Goal: Communication & Community: Answer question/provide support

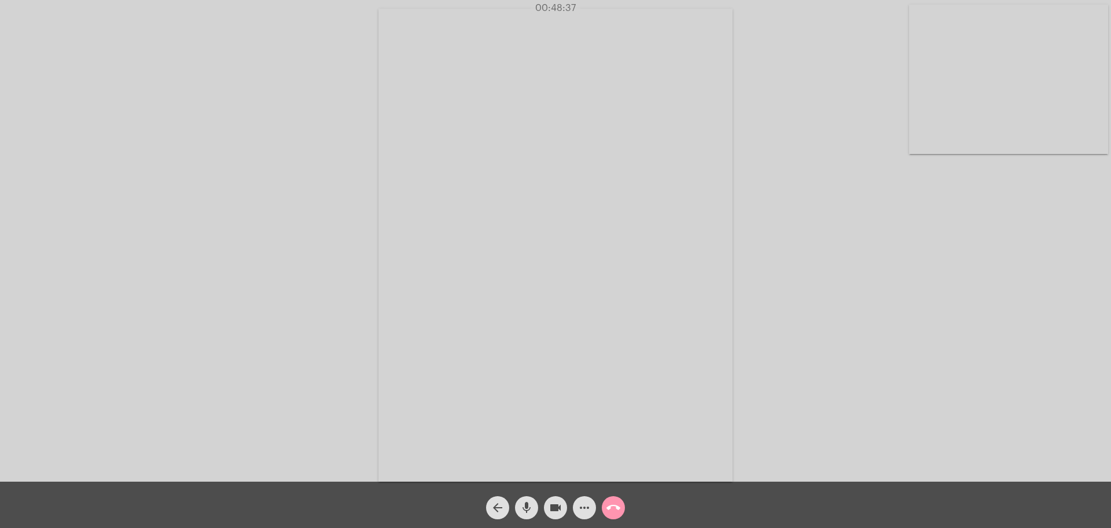
click at [610, 511] on mat-icon "call_end" at bounding box center [613, 507] width 14 height 14
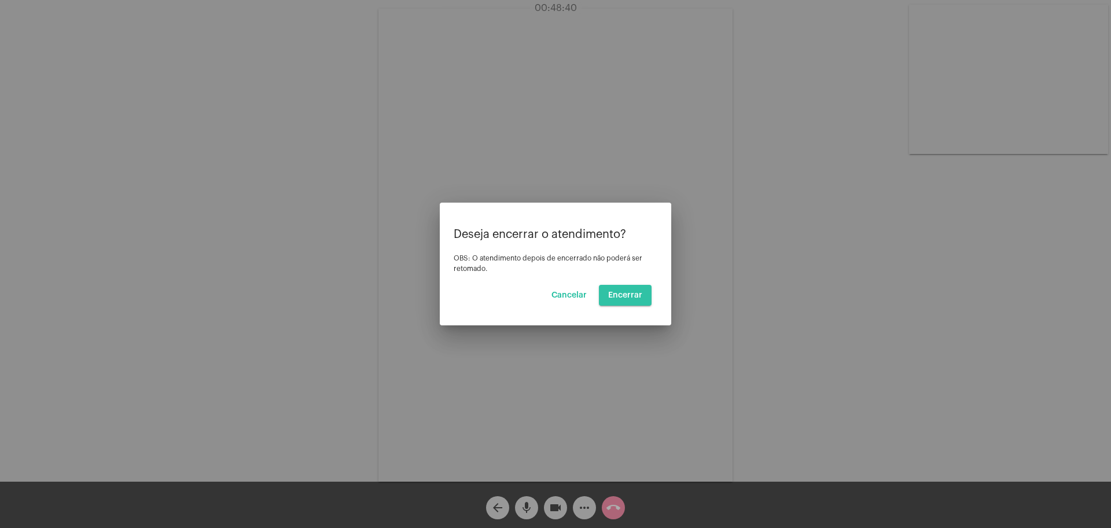
click at [629, 298] on span "Encerrar" at bounding box center [625, 295] width 34 height 8
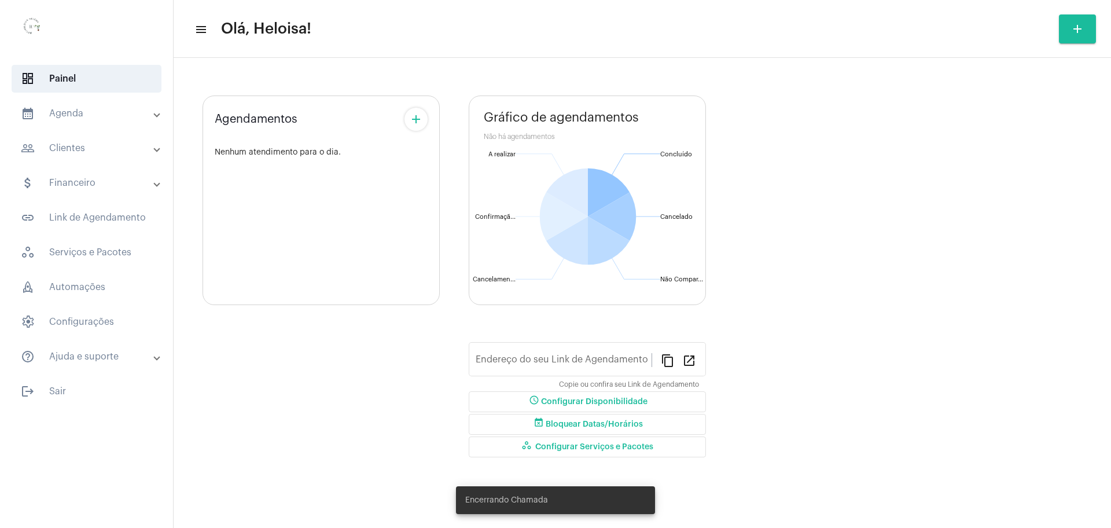
click at [327, 319] on div "Agendamentos add Nenhum atendimento para o dia." at bounding box center [320, 279] width 237 height 384
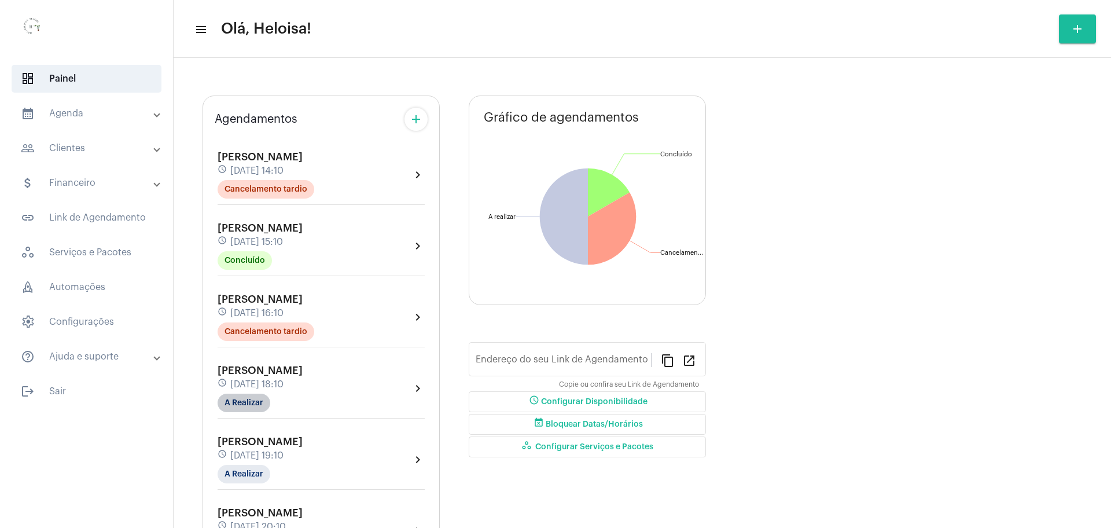
type input "[URL][DOMAIN_NAME]"
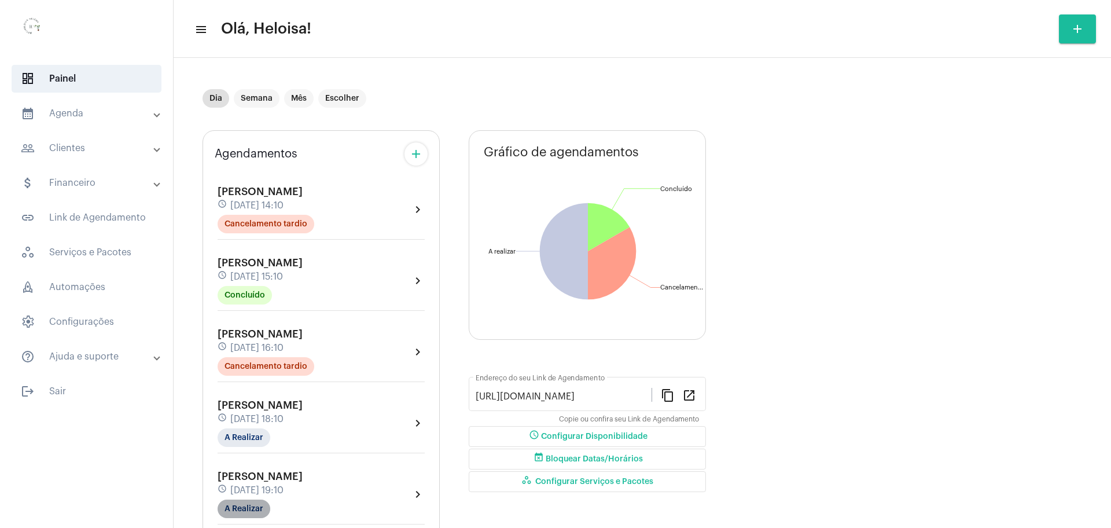
click at [249, 510] on mat-chip "A Realizar" at bounding box center [243, 508] width 53 height 19
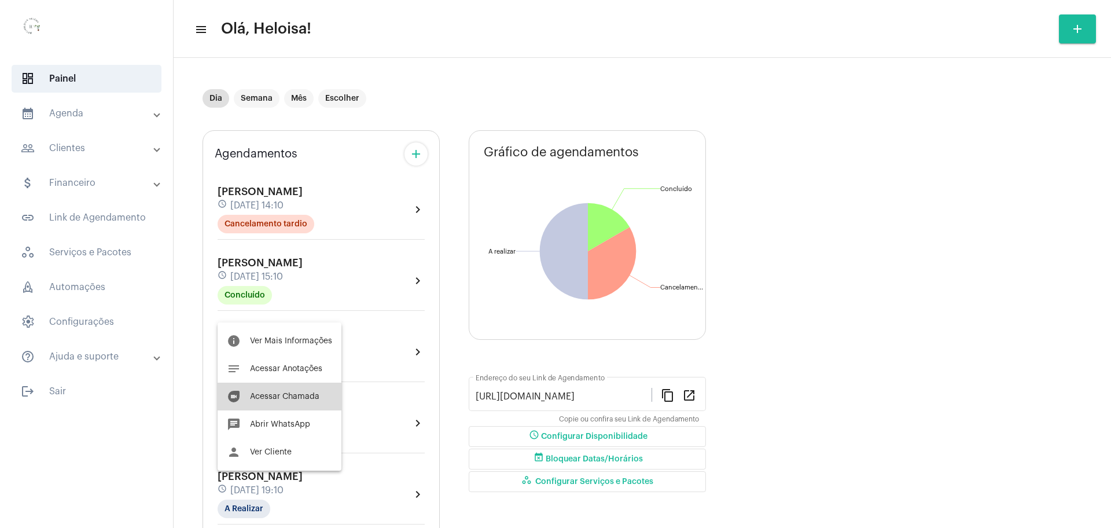
click at [280, 399] on span "Acessar Chamada" at bounding box center [284, 396] width 69 height 8
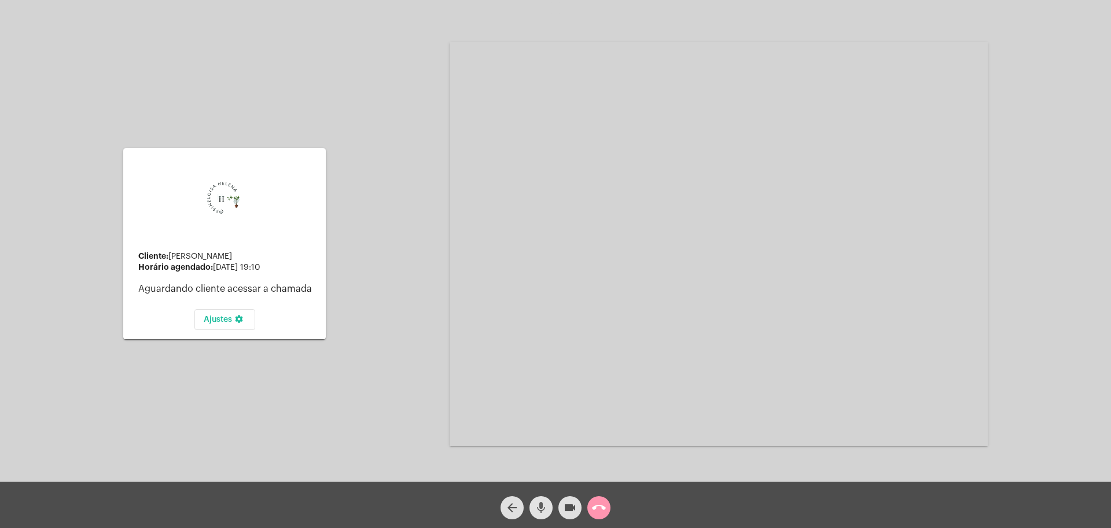
click at [537, 509] on mat-icon "mic" at bounding box center [541, 507] width 14 height 14
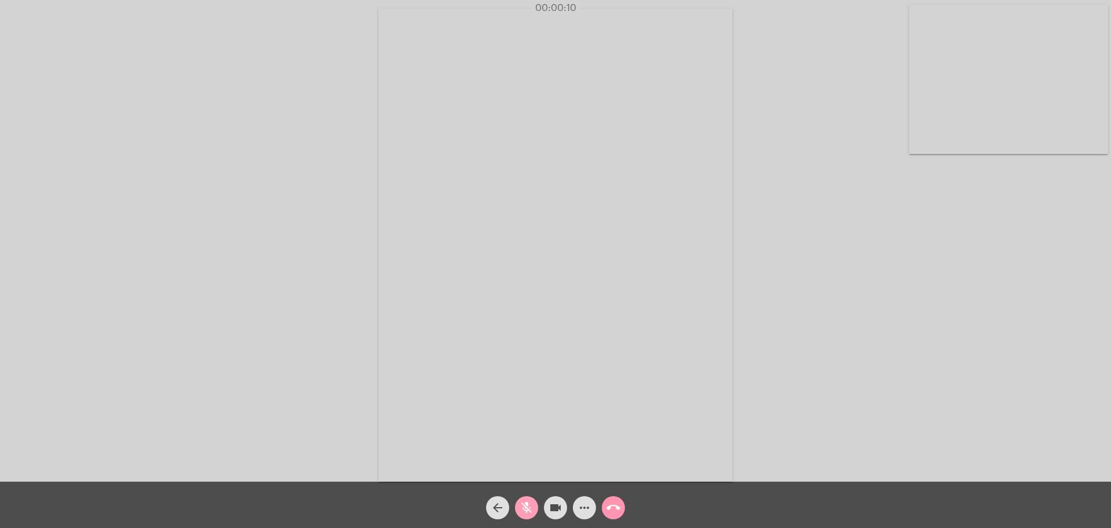
click at [525, 500] on mat-icon "mic_off" at bounding box center [526, 507] width 14 height 14
click at [523, 512] on mat-icon "mic" at bounding box center [526, 507] width 14 height 14
click at [530, 501] on mat-icon "mic_off" at bounding box center [526, 507] width 14 height 14
click at [524, 511] on mat-icon "mic" at bounding box center [526, 507] width 14 height 14
click at [524, 511] on mat-icon "mic_off" at bounding box center [526, 507] width 14 height 14
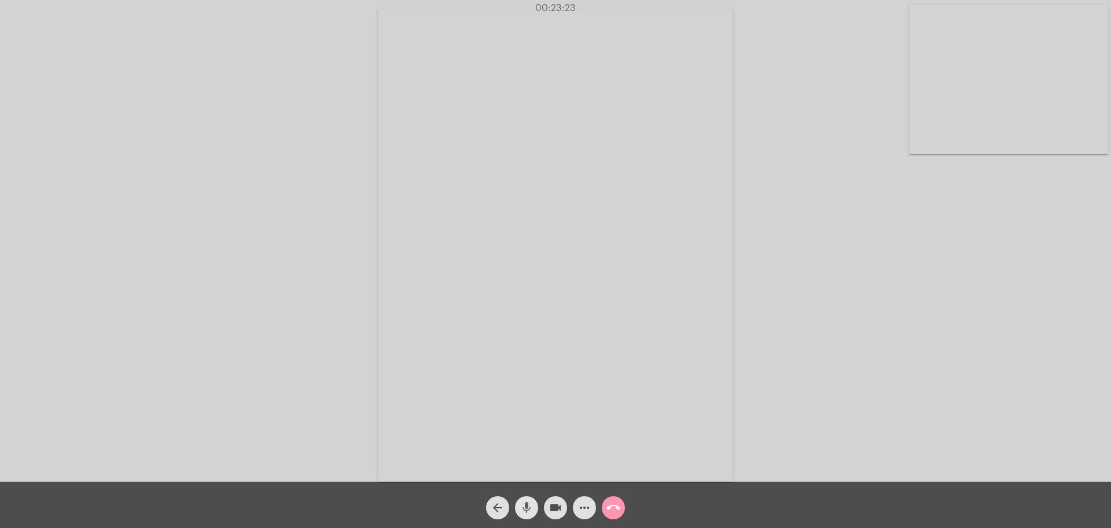
click at [524, 511] on mat-icon "mic" at bounding box center [526, 507] width 14 height 14
click at [524, 511] on mat-icon "mic_off" at bounding box center [526, 507] width 14 height 14
click at [524, 511] on mat-icon "mic" at bounding box center [526, 507] width 14 height 14
click at [528, 504] on mat-icon "mic_off" at bounding box center [526, 507] width 14 height 14
click at [528, 504] on mat-icon "mic" at bounding box center [526, 507] width 14 height 14
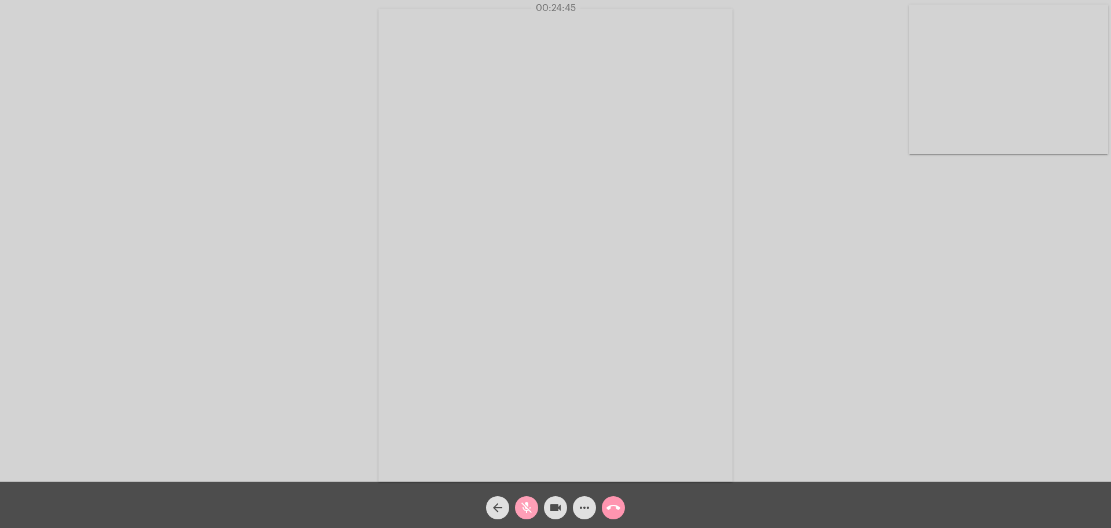
click at [528, 504] on mat-icon "mic_off" at bounding box center [526, 507] width 14 height 14
click at [528, 504] on mat-icon "mic" at bounding box center [526, 507] width 14 height 14
click at [528, 504] on mat-icon "mic_off" at bounding box center [526, 507] width 14 height 14
click at [614, 510] on mat-icon "call_end" at bounding box center [613, 507] width 14 height 14
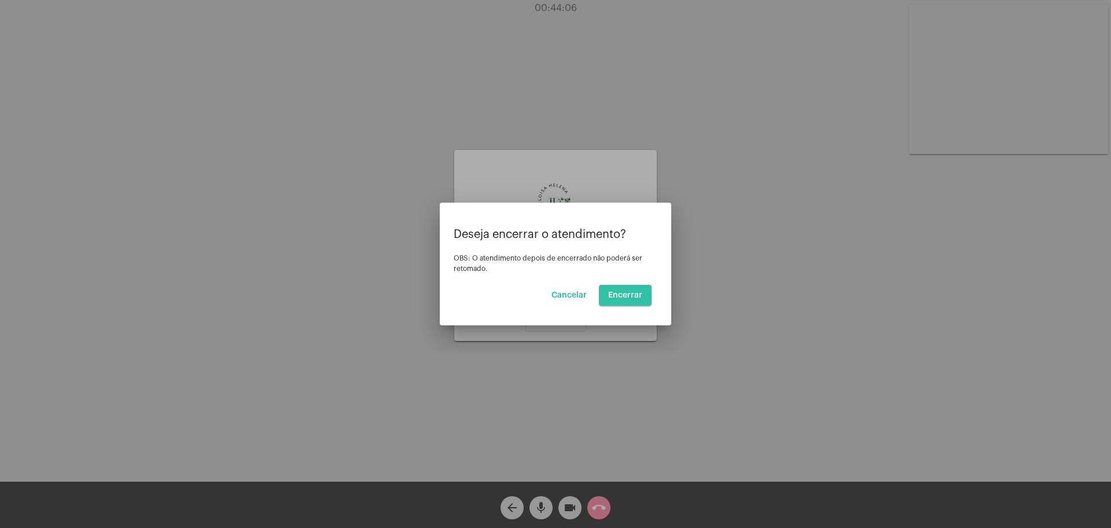
click at [629, 295] on span "Encerrar" at bounding box center [625, 295] width 34 height 8
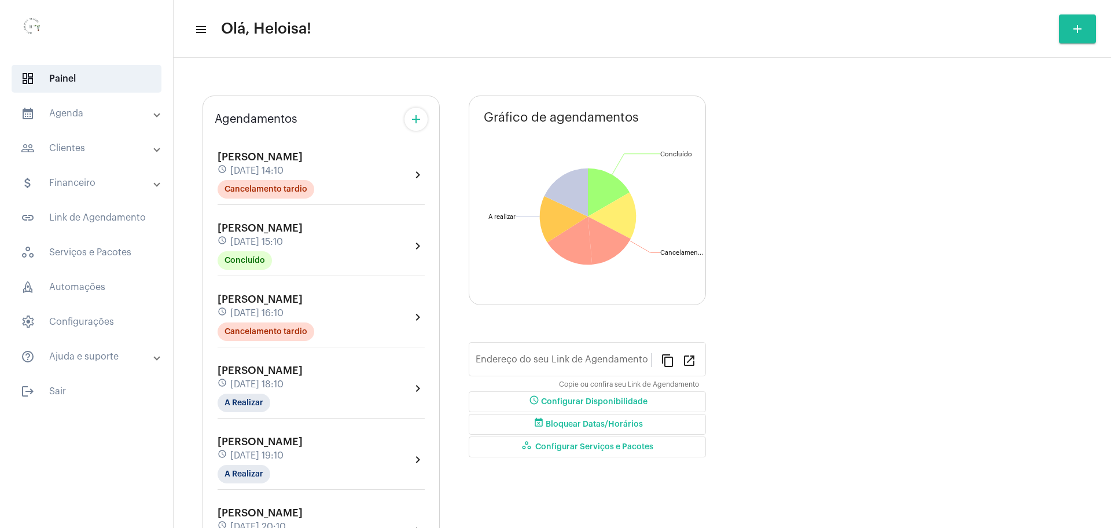
type input "[URL][DOMAIN_NAME]"
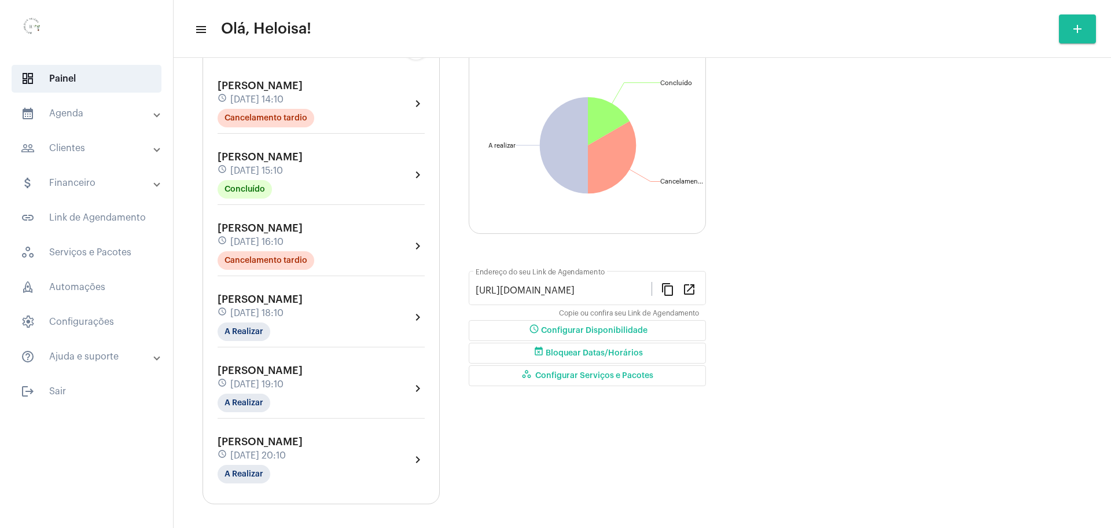
scroll to position [111, 0]
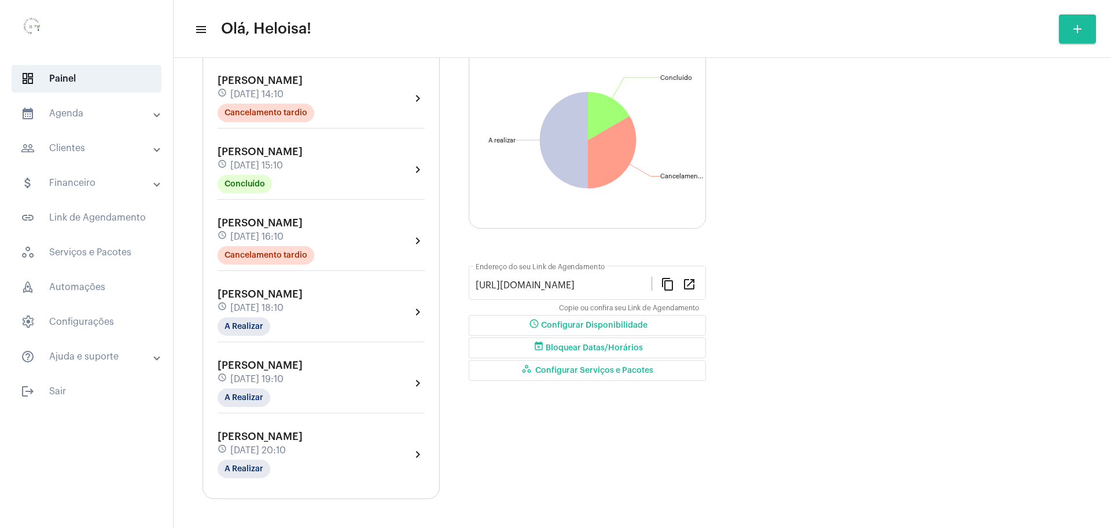
click at [266, 434] on span "[PERSON_NAME]" at bounding box center [259, 436] width 85 height 10
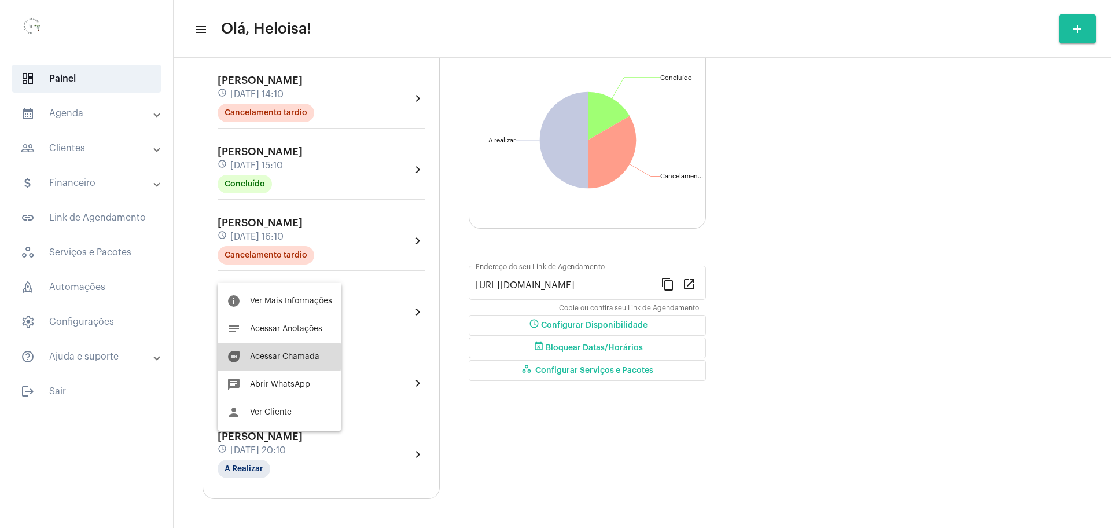
click at [275, 356] on span "Acessar Chamada" at bounding box center [284, 356] width 69 height 8
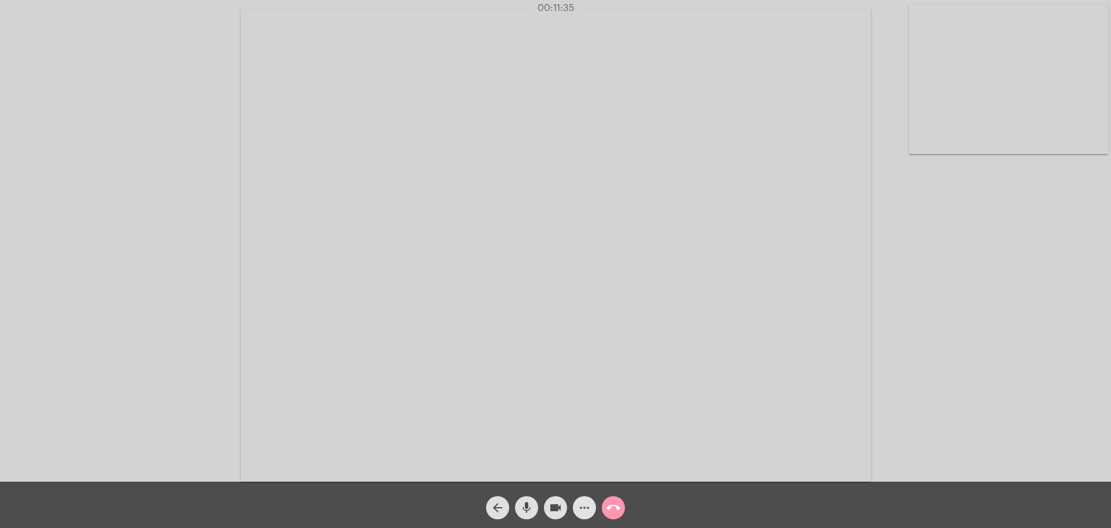
click at [582, 510] on mat-icon "more_horiz" at bounding box center [584, 507] width 14 height 14
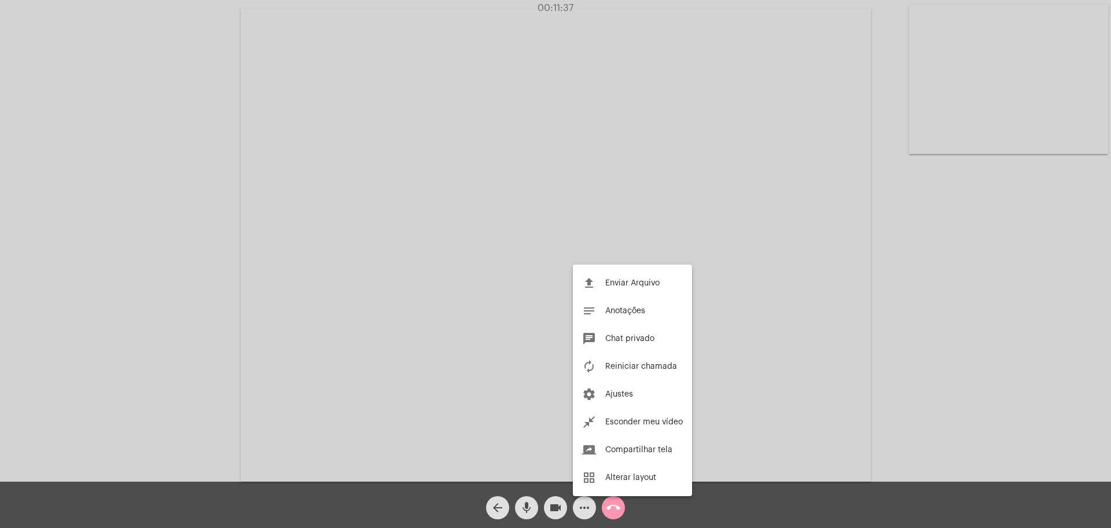
click at [219, 197] on div at bounding box center [555, 264] width 1111 height 528
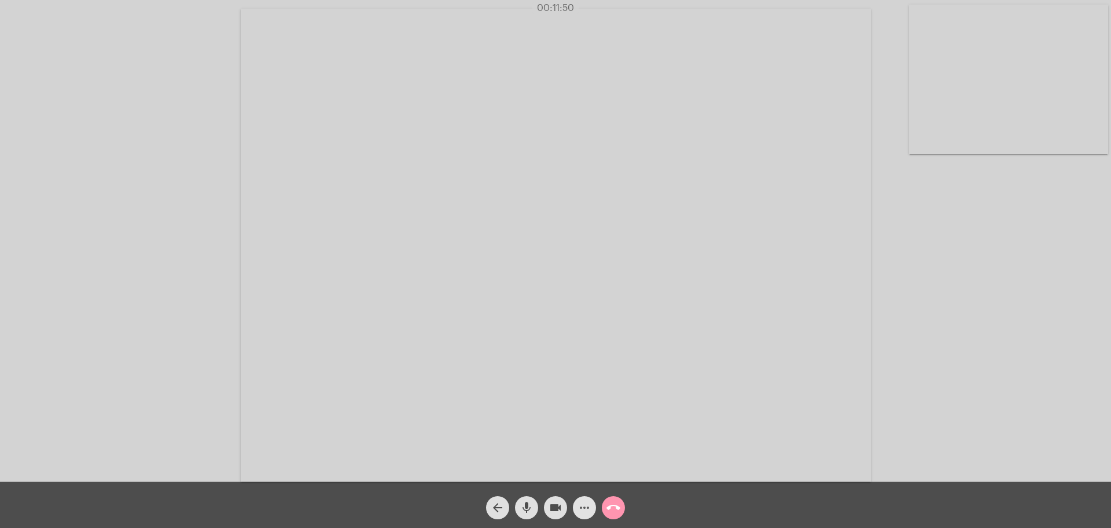
click at [584, 505] on mat-icon "more_horiz" at bounding box center [584, 507] width 14 height 14
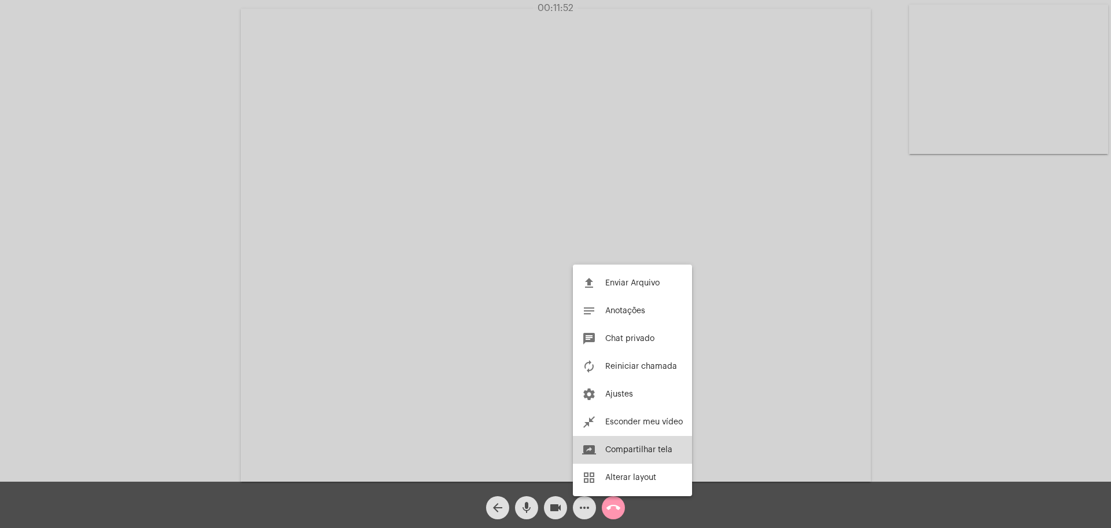
click at [615, 452] on span "Compartilhar tela" at bounding box center [638, 449] width 67 height 8
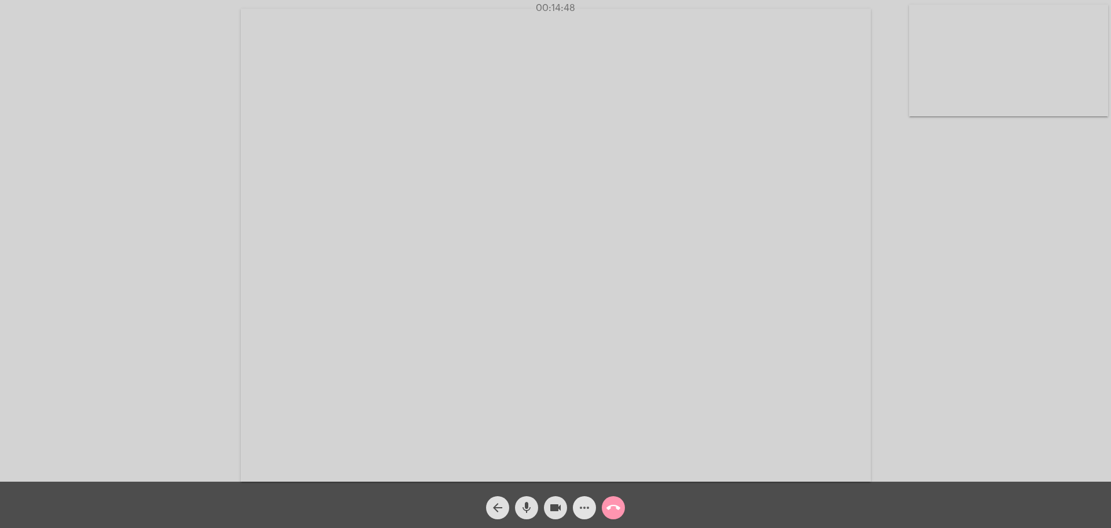
click at [581, 508] on mat-icon "more_horiz" at bounding box center [584, 507] width 14 height 14
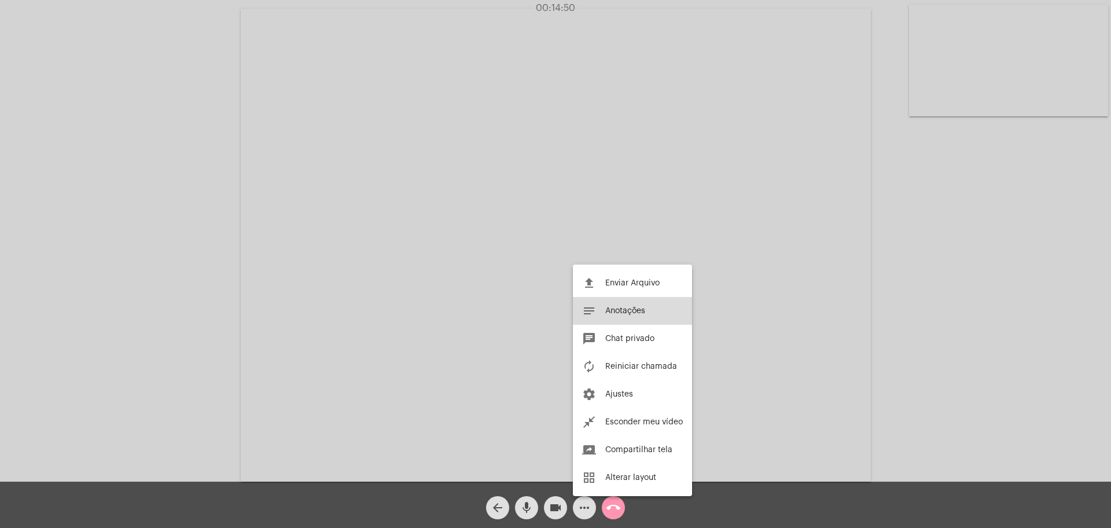
click at [621, 312] on span "Anotações" at bounding box center [625, 311] width 40 height 8
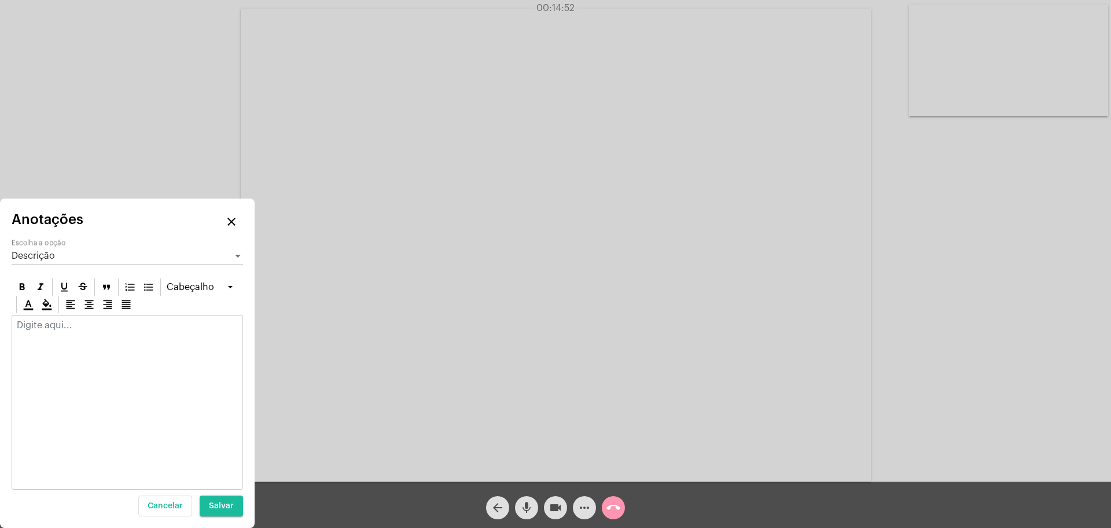
click at [140, 331] on div at bounding box center [127, 327] width 230 height 25
click at [582, 506] on mat-icon "more_horiz" at bounding box center [584, 507] width 14 height 14
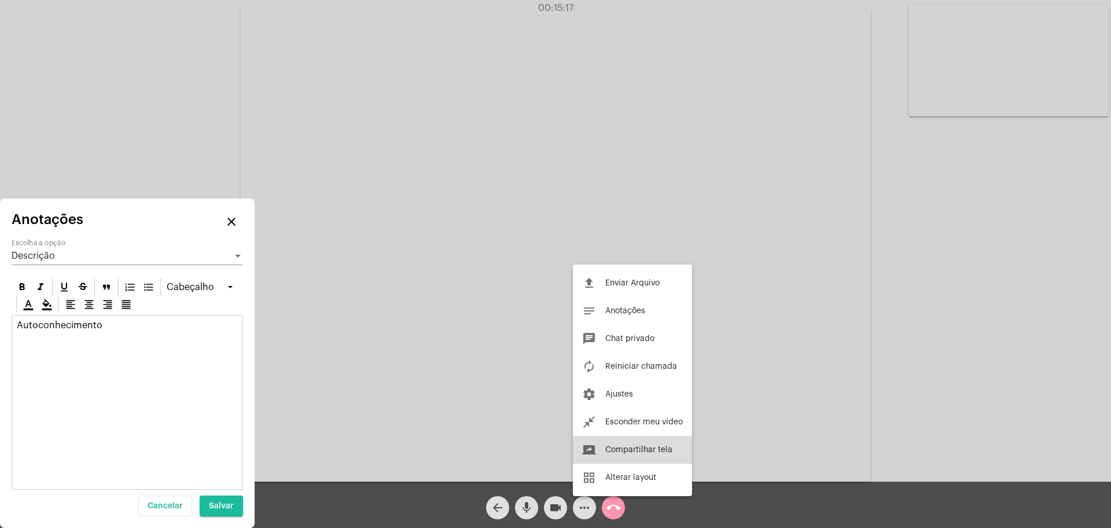
click at [628, 451] on span "Compartilhar tela" at bounding box center [638, 449] width 67 height 8
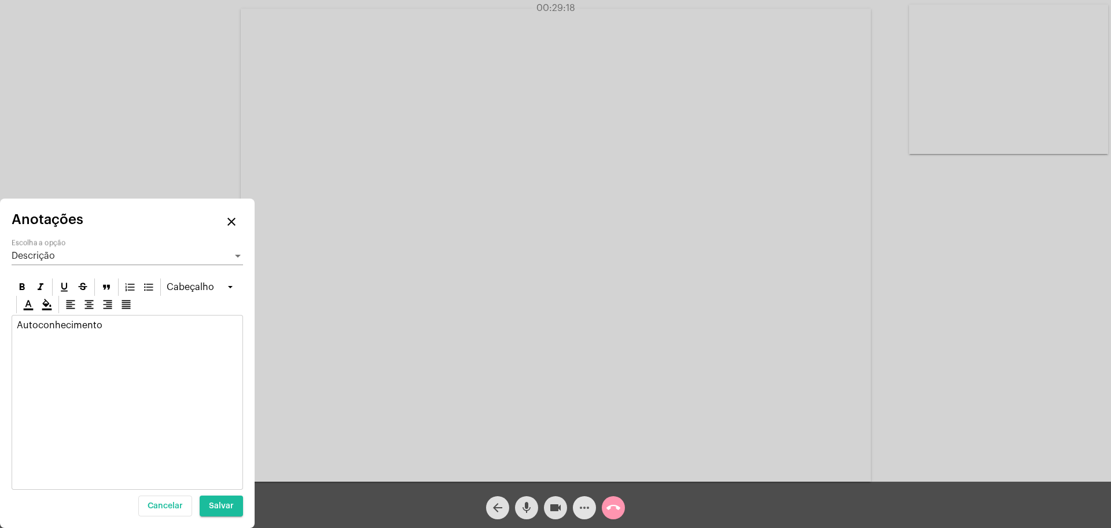
click at [585, 511] on mat-icon "more_horiz" at bounding box center [584, 507] width 14 height 14
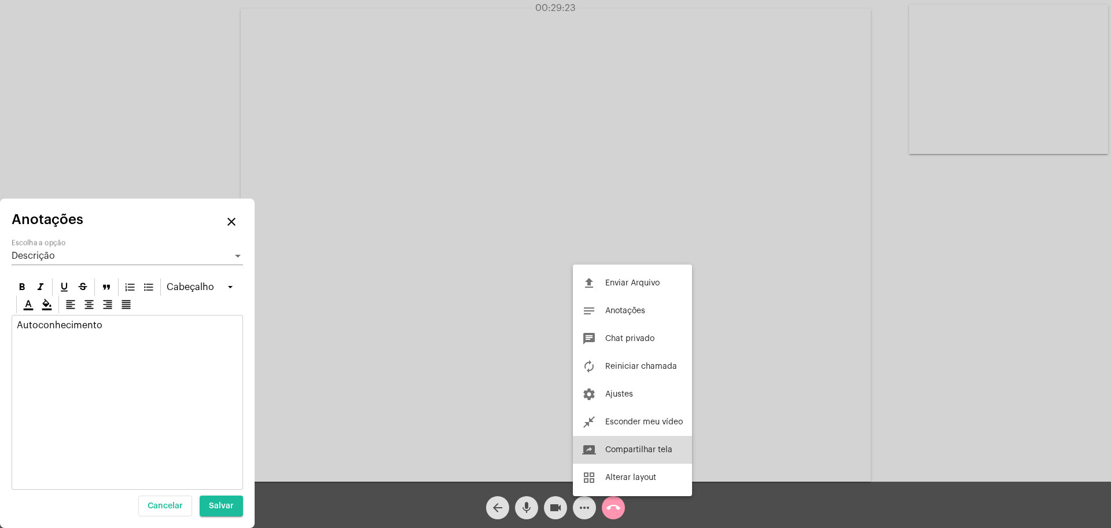
click at [635, 446] on span "Compartilhar tela" at bounding box center [638, 449] width 67 height 8
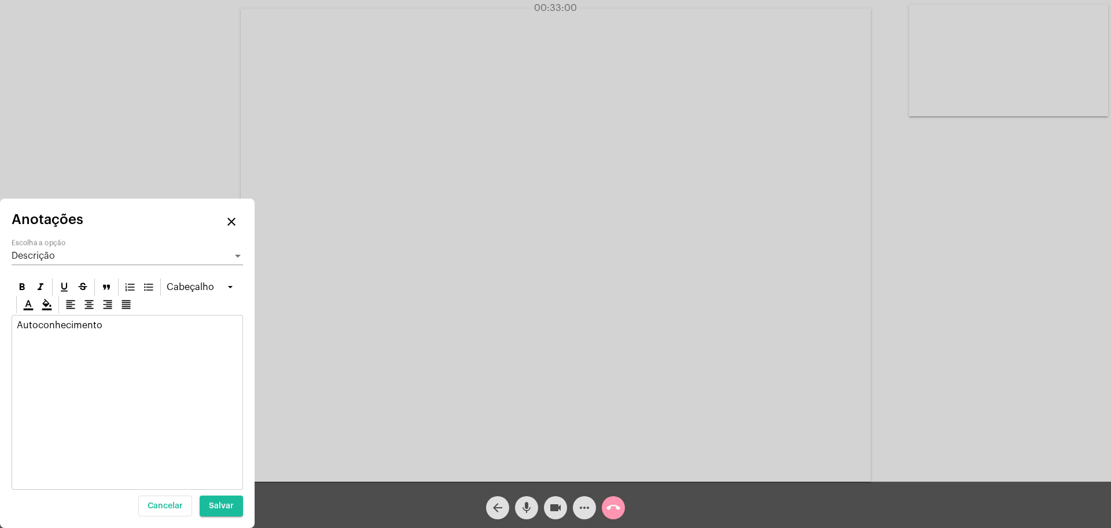
click at [147, 318] on div "Autoconhecimento" at bounding box center [127, 327] width 230 height 25
click at [222, 507] on span "Salvar" at bounding box center [221, 506] width 25 height 8
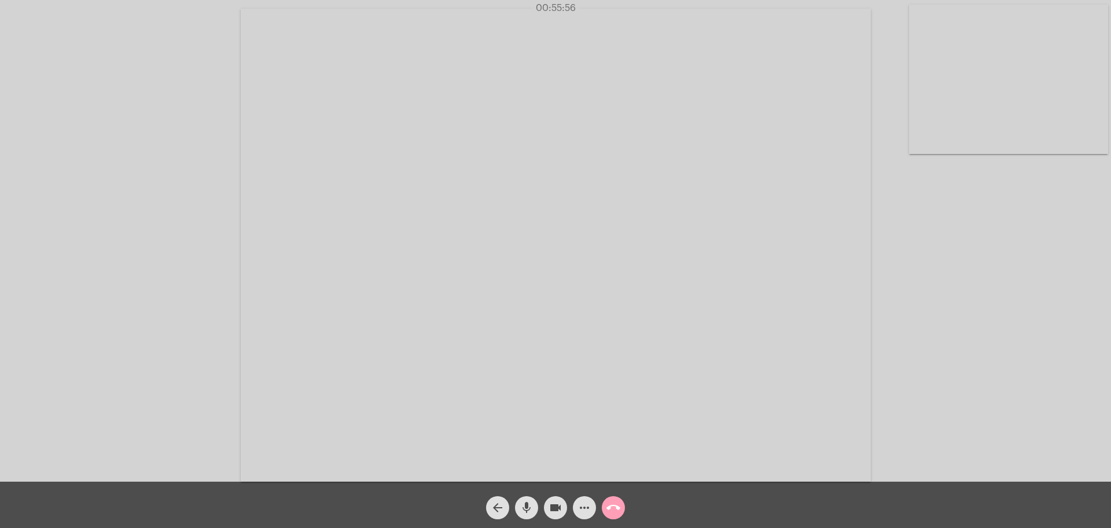
click at [612, 504] on mat-icon "call_end" at bounding box center [613, 507] width 14 height 14
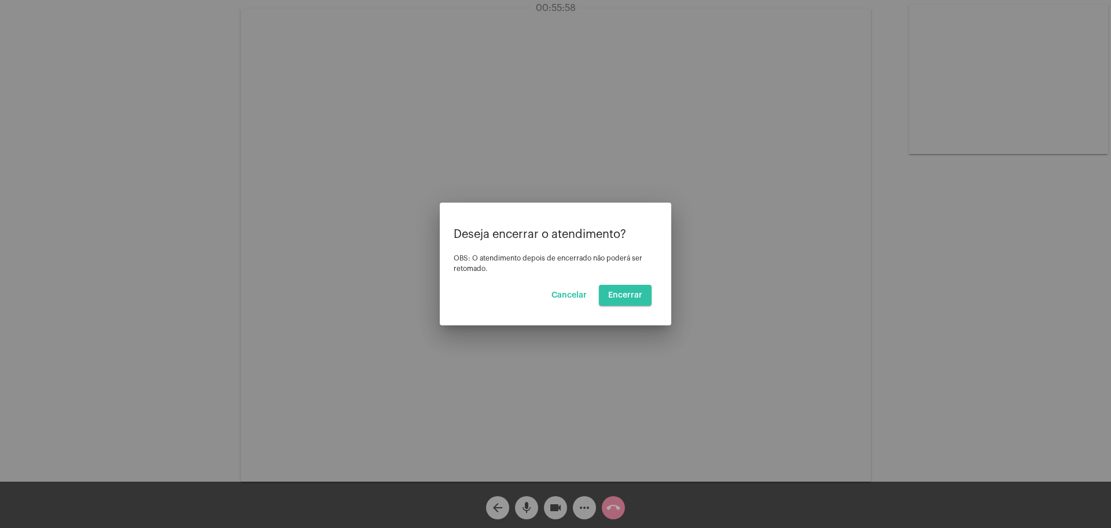
click at [625, 301] on button "Encerrar" at bounding box center [625, 295] width 53 height 21
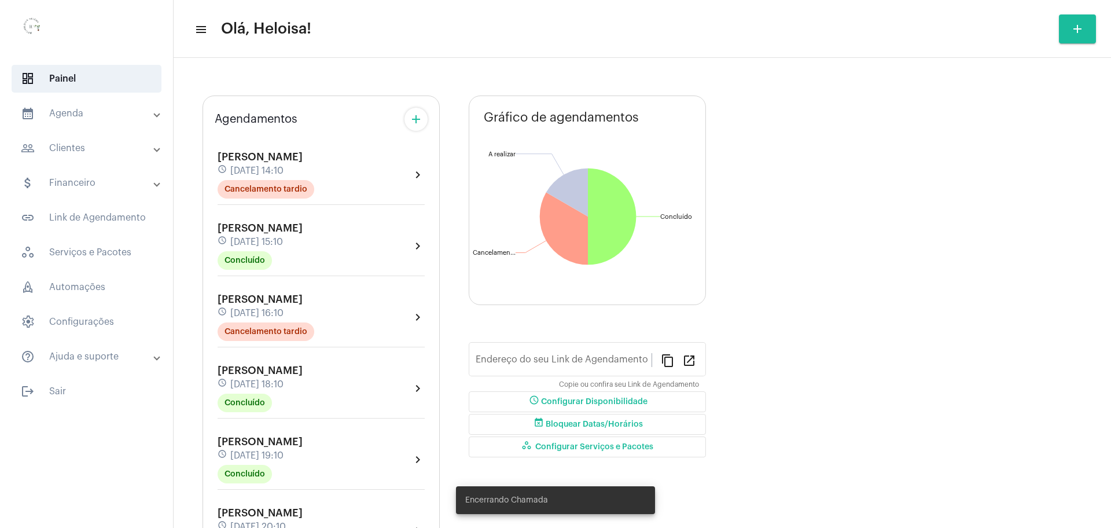
type input "[URL][DOMAIN_NAME]"
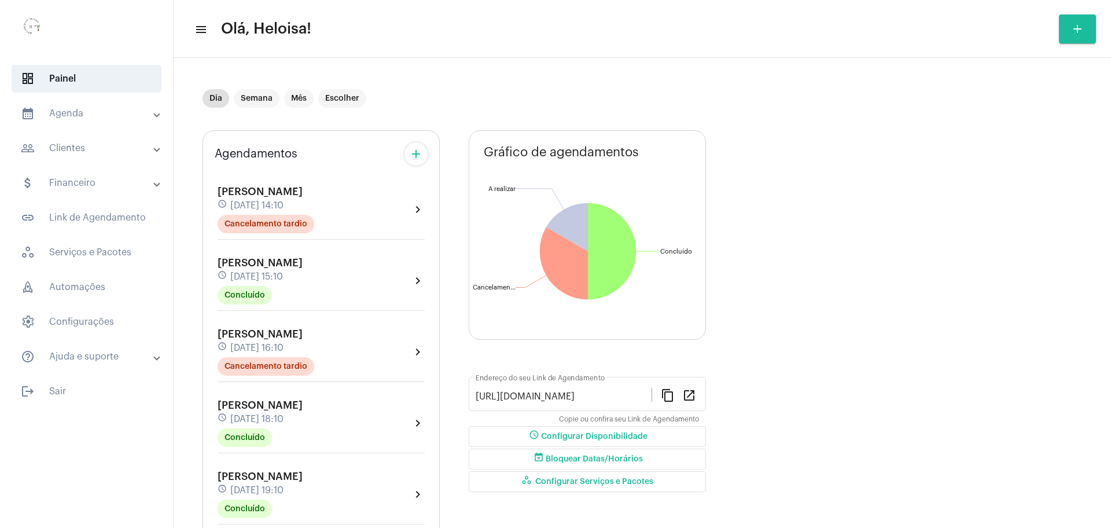
click at [941, 198] on div "Agendamentos add [PERSON_NAME] schedule [DATE] 14:10 Cancelamento tardio chevro…" at bounding box center [641, 365] width 879 height 488
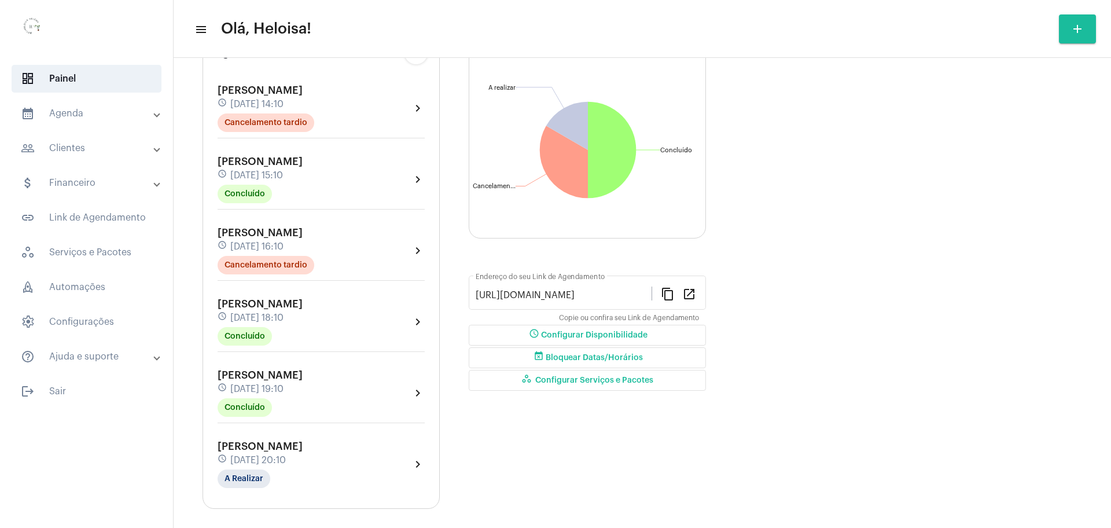
scroll to position [111, 0]
